Goal: Task Accomplishment & Management: Use online tool/utility

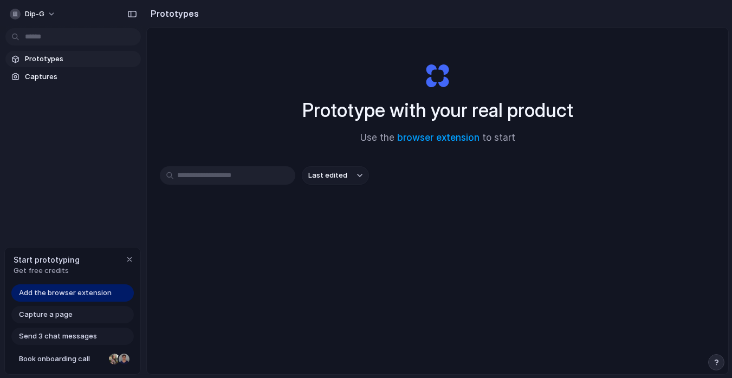
click at [247, 179] on input "text" at bounding box center [227, 175] width 135 height 18
click at [346, 177] on button "Last edited" at bounding box center [335, 175] width 67 height 18
click at [394, 179] on div "Last edited Last created Alphabetical" at bounding box center [366, 189] width 732 height 378
click at [54, 312] on span "Capture a page" at bounding box center [46, 314] width 54 height 11
click at [123, 264] on div "Start prototyping Get free credits" at bounding box center [72, 264] width 135 height 35
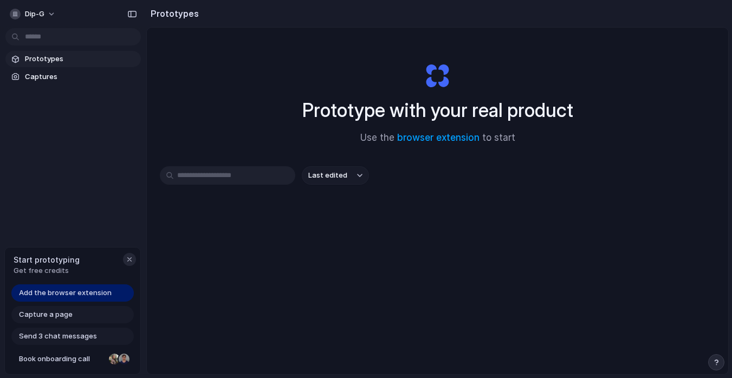
click at [126, 260] on div "button" at bounding box center [129, 259] width 9 height 9
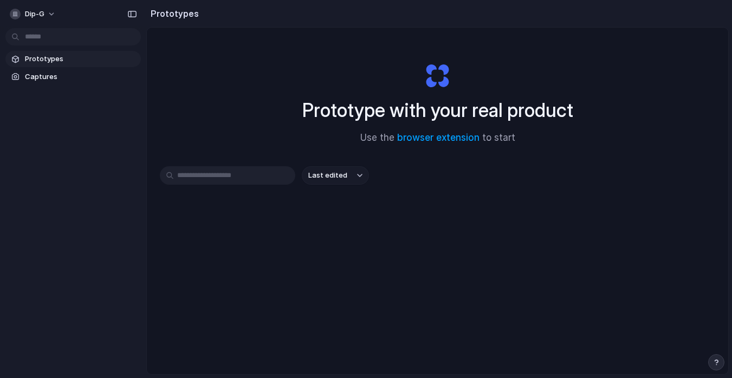
click at [214, 178] on input "text" at bounding box center [227, 175] width 135 height 18
click at [58, 77] on span "Captures" at bounding box center [81, 76] width 112 height 11
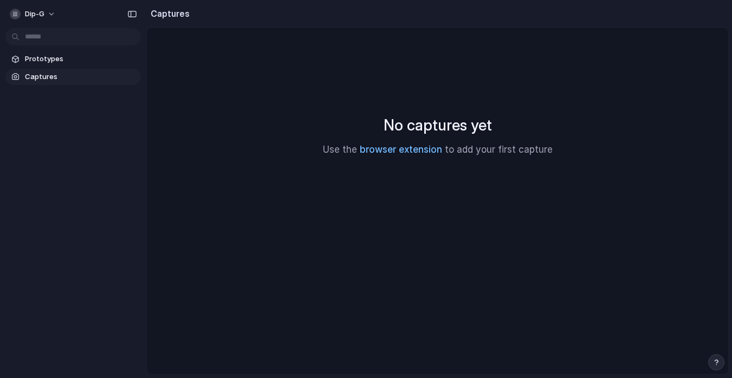
click at [406, 152] on link "browser extension" at bounding box center [401, 149] width 82 height 11
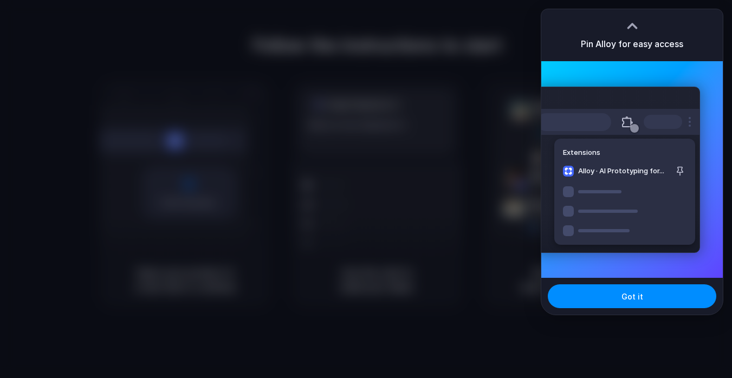
click at [652, 44] on h3 "Pin Alloy for easy access" at bounding box center [632, 43] width 102 height 13
click at [642, 28] on div "Pin Alloy for easy access" at bounding box center [631, 35] width 181 height 52
click at [632, 25] on div at bounding box center [632, 26] width 16 height 16
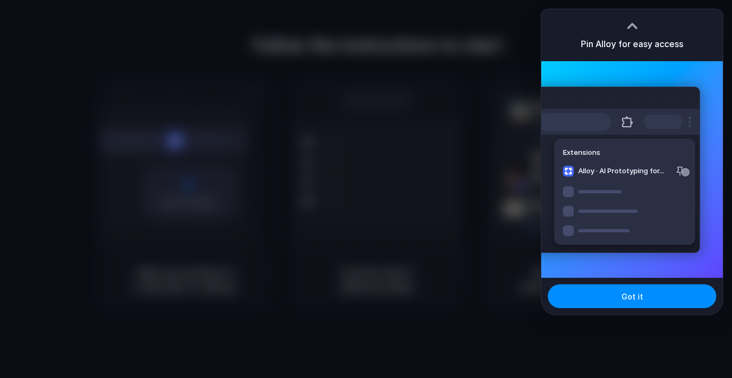
click at [606, 281] on div "Got it" at bounding box center [631, 296] width 181 height 37
click at [589, 299] on button "Got it" at bounding box center [631, 296] width 168 height 24
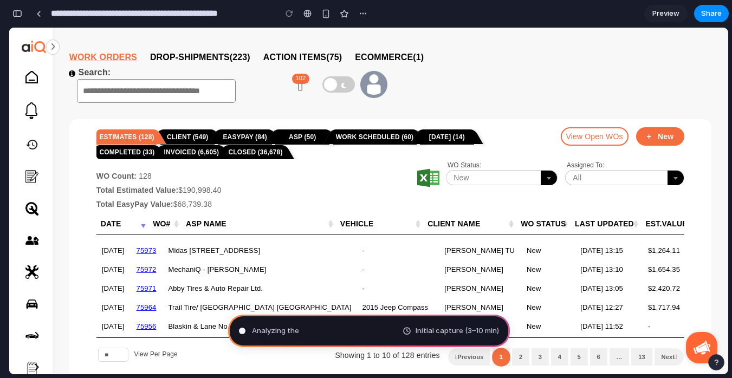
type input "**********"
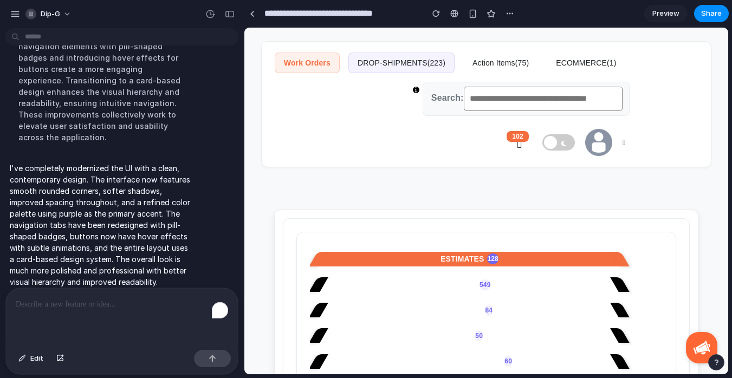
click at [412, 64] on span "DROP-SHIPMENTS(223)" at bounding box center [401, 62] width 88 height 9
click at [509, 14] on div "button" at bounding box center [509, 13] width 9 height 9
